Goal: Information Seeking & Learning: Learn about a topic

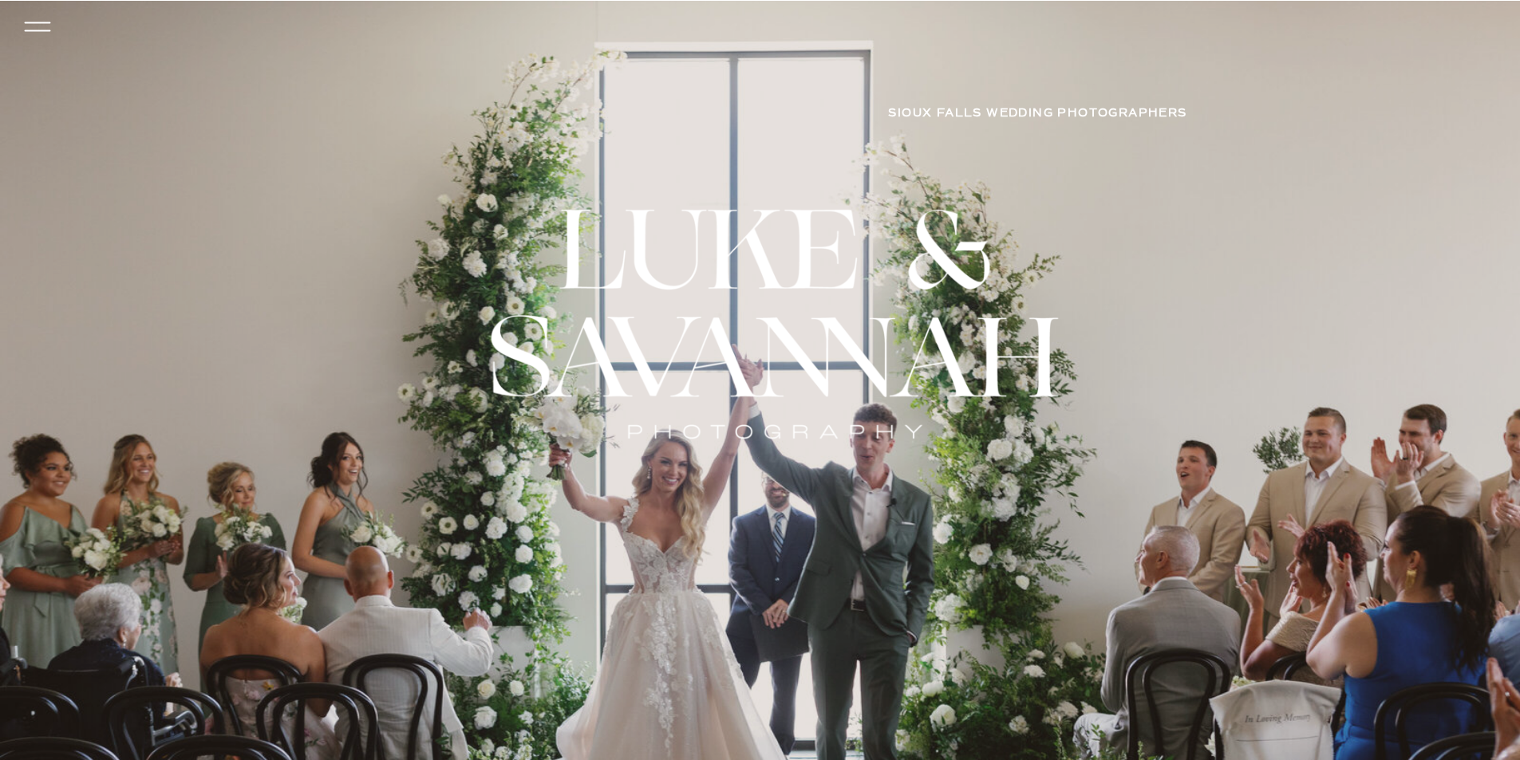
click at [35, 24] on icon at bounding box center [36, 27] width 37 height 34
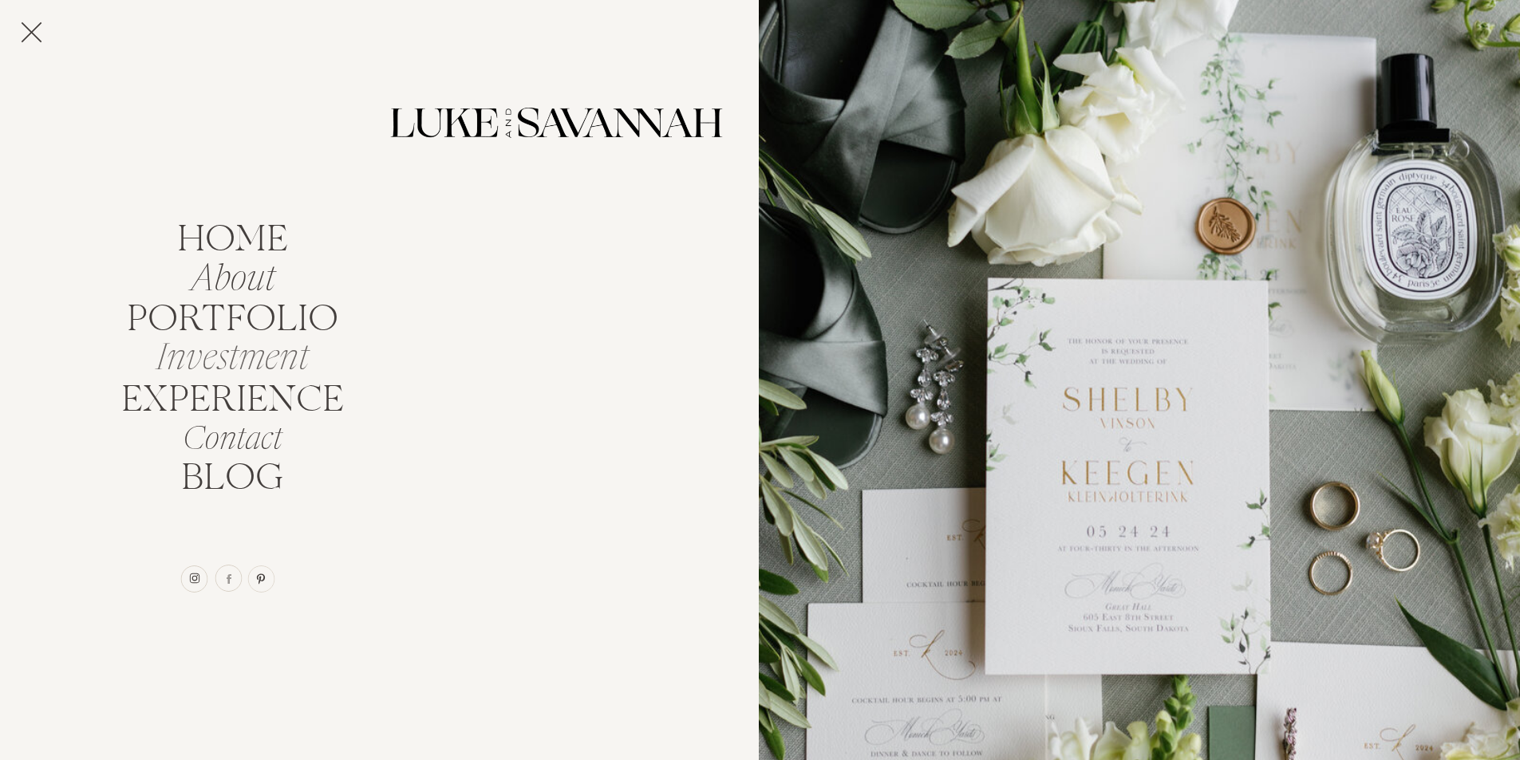
click at [241, 369] on nav "Investment" at bounding box center [232, 353] width 171 height 30
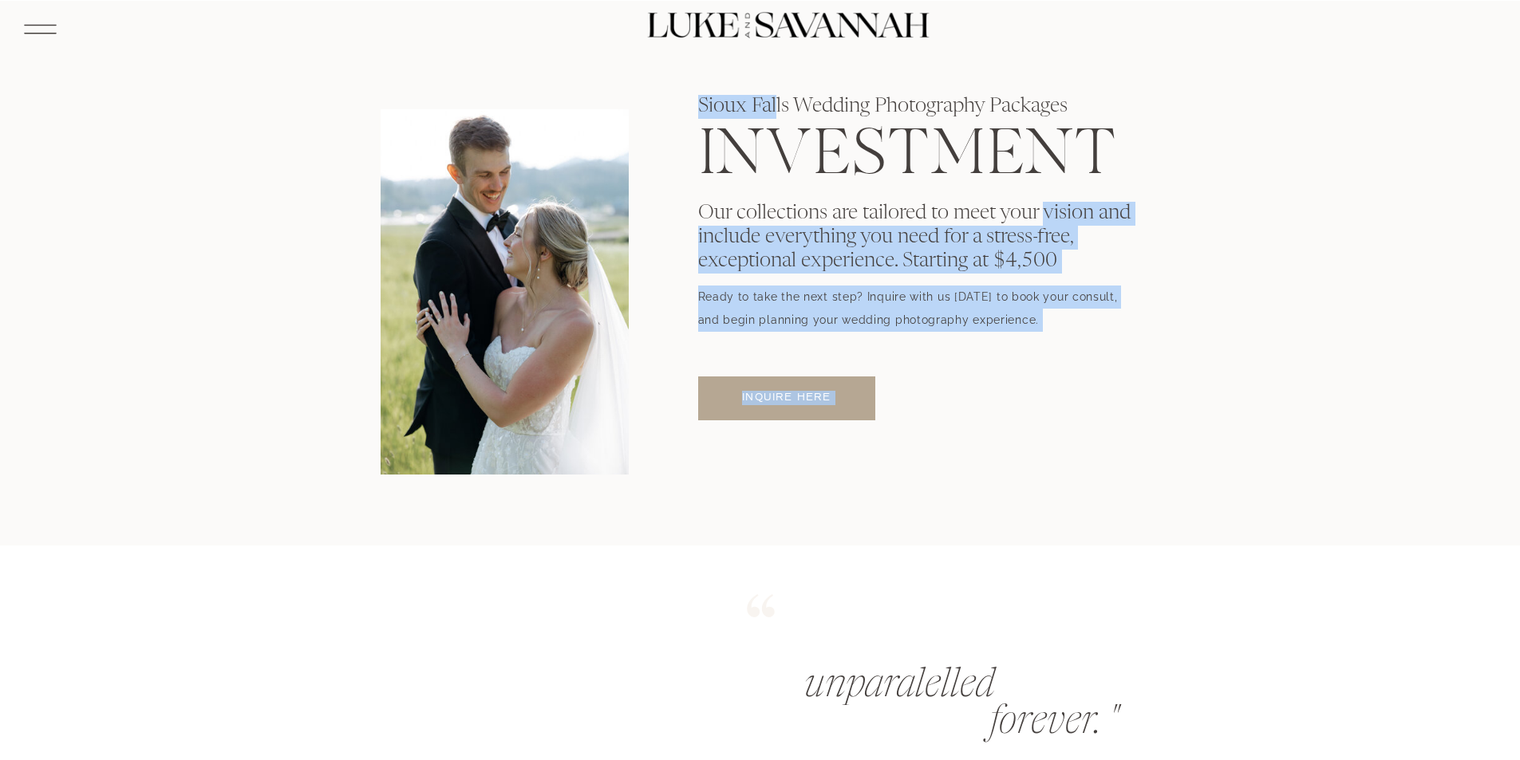
drag, startPoint x: 777, startPoint y: 219, endPoint x: 1051, endPoint y: 226, distance: 274.5
click at [1051, 226] on div "INVESTMENT Our collections are tailored to meet your vision and include everyth…" at bounding box center [760, 273] width 957 height 545
click at [1126, 301] on p "Our collections are tailored to meet your vision and include everything you nee…" at bounding box center [919, 265] width 443 height 126
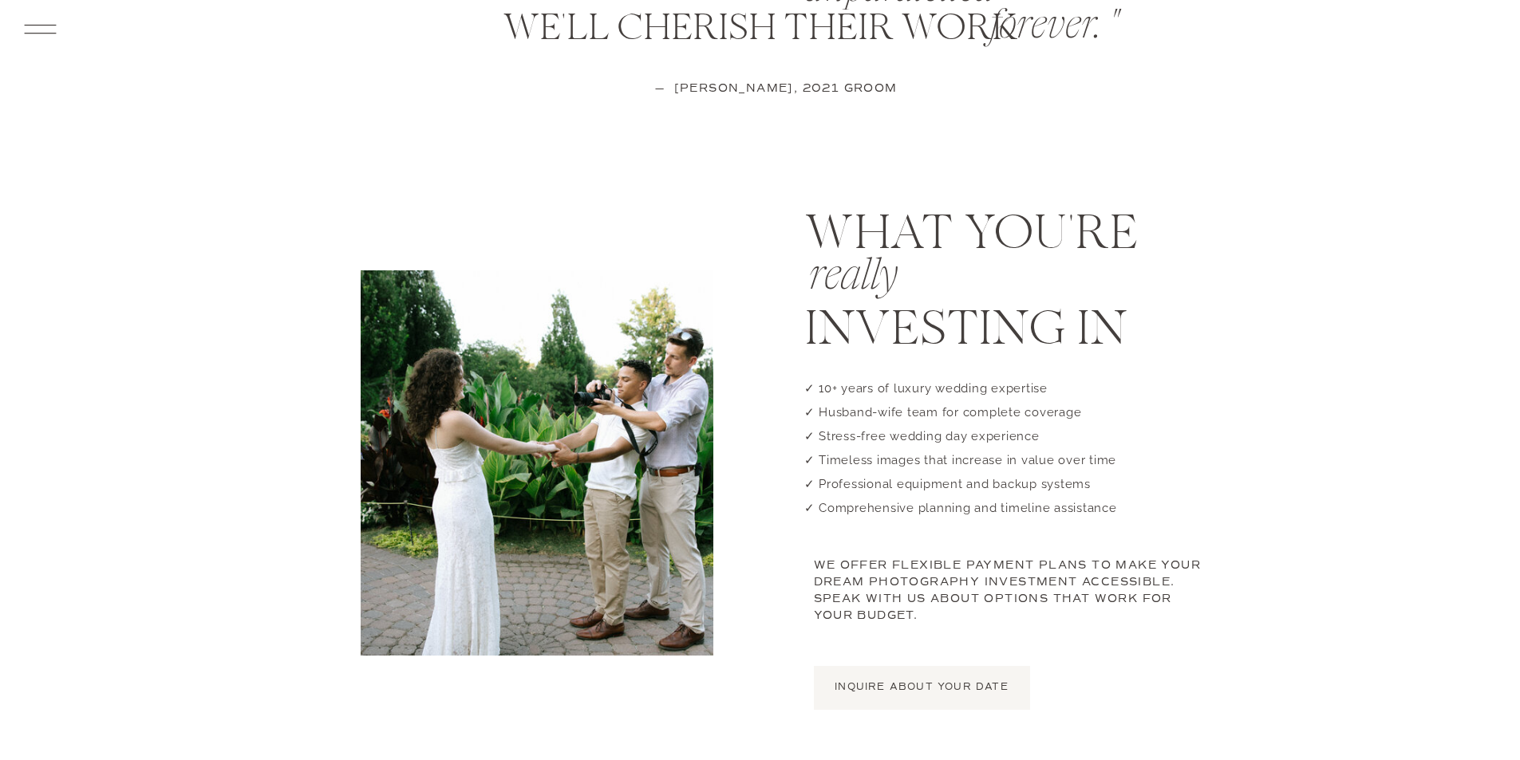
scroll to position [638, 0]
